Goal: Find specific page/section: Find specific page/section

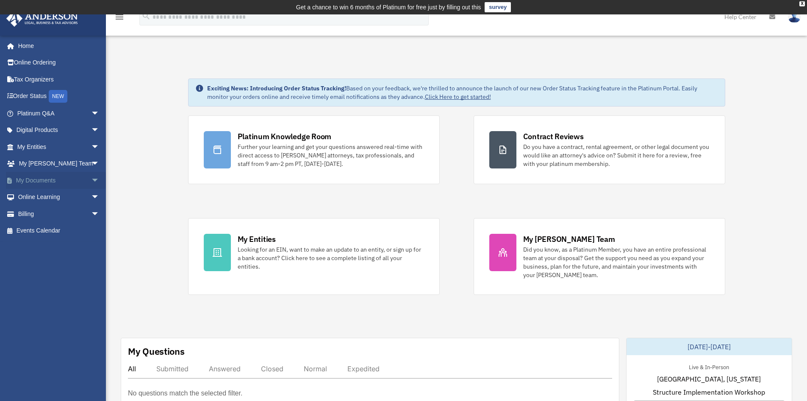
click at [91, 178] on span "arrow_drop_down" at bounding box center [99, 180] width 17 height 17
click at [91, 181] on span "arrow_drop_up" at bounding box center [99, 180] width 17 height 17
click at [29, 47] on link "Home" at bounding box center [59, 45] width 106 height 17
click at [19, 45] on link "Home" at bounding box center [59, 45] width 106 height 17
click at [33, 144] on link "My Entities arrow_drop_down" at bounding box center [59, 146] width 106 height 17
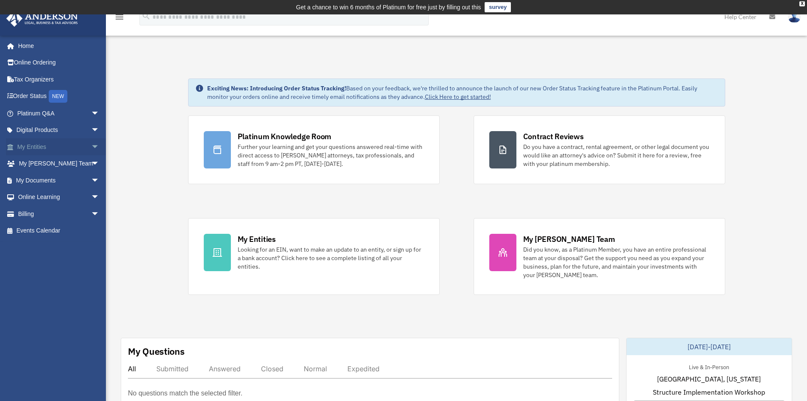
click at [91, 147] on span "arrow_drop_down" at bounding box center [99, 146] width 17 height 17
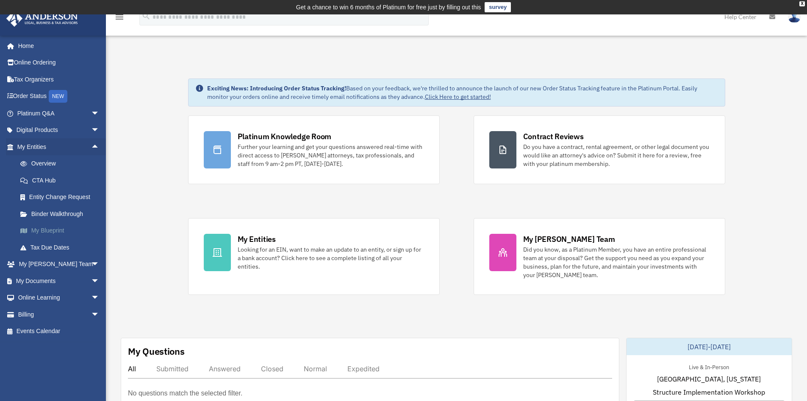
click at [50, 229] on link "My Blueprint" at bounding box center [62, 230] width 100 height 17
